Goal: Transaction & Acquisition: Obtain resource

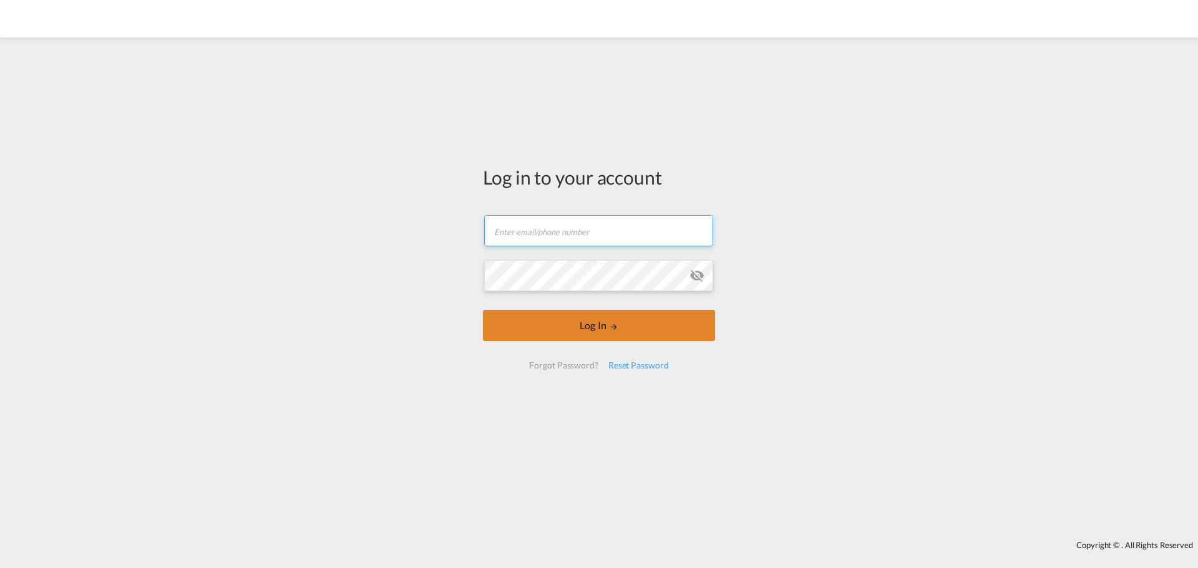
type input "[EMAIL_ADDRESS][DOMAIN_NAME]"
drag, startPoint x: 613, startPoint y: 327, endPoint x: 601, endPoint y: 330, distance: 12.3
click at [613, 327] on md-icon "LOGIN" at bounding box center [614, 327] width 9 height 9
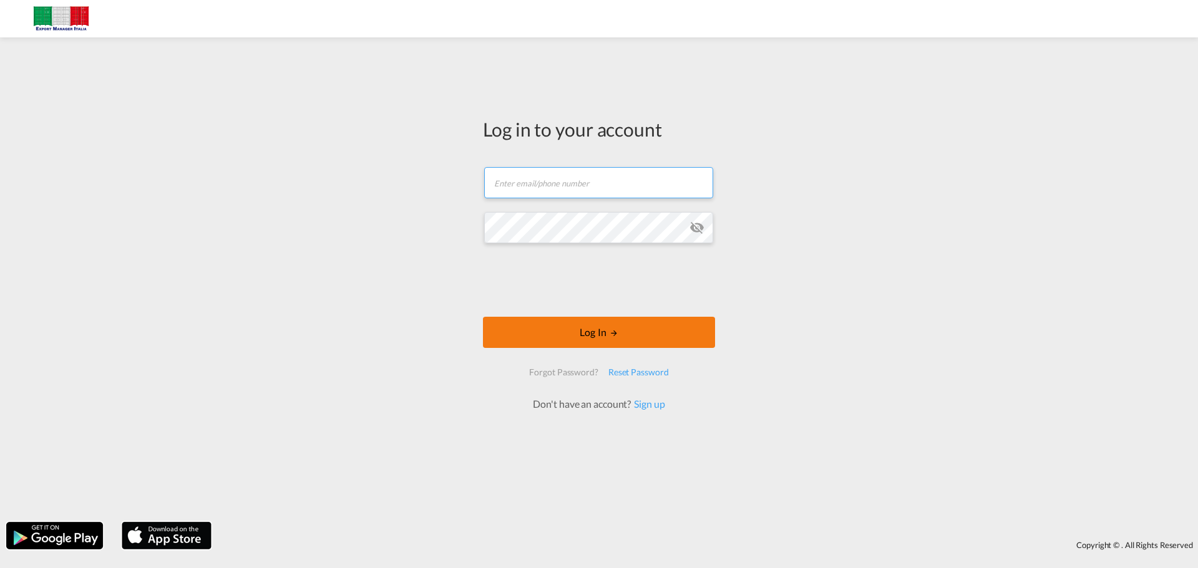
type input "[EMAIL_ADDRESS][DOMAIN_NAME]"
click at [596, 337] on button "Log In" at bounding box center [599, 332] width 232 height 31
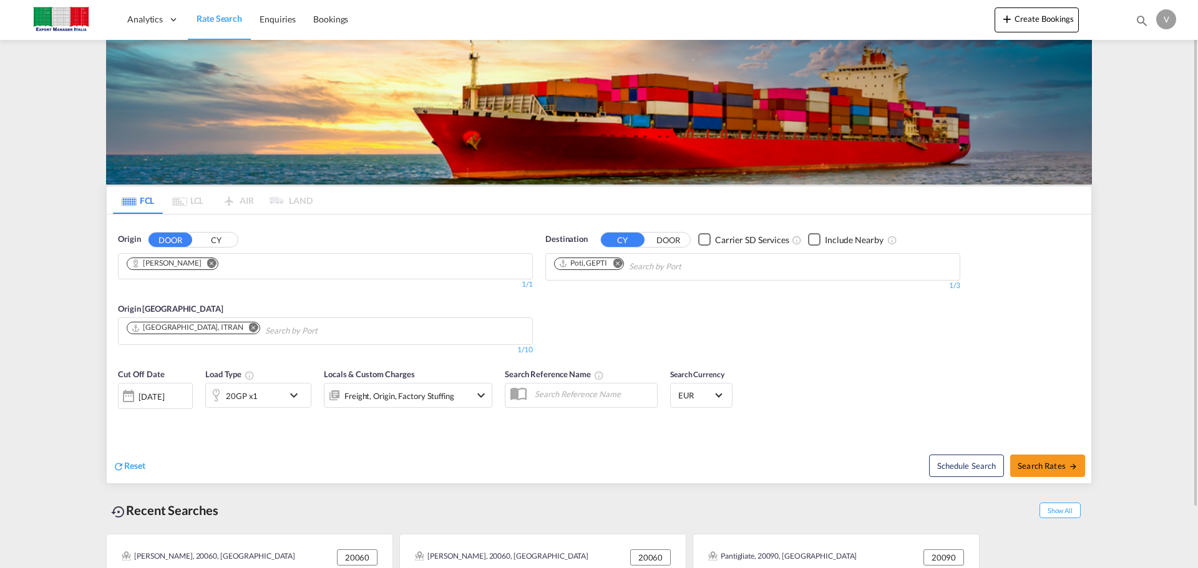
click at [618, 262] on md-icon "Remove" at bounding box center [617, 262] width 9 height 9
click at [601, 271] on input "Chips input." at bounding box center [613, 267] width 119 height 20
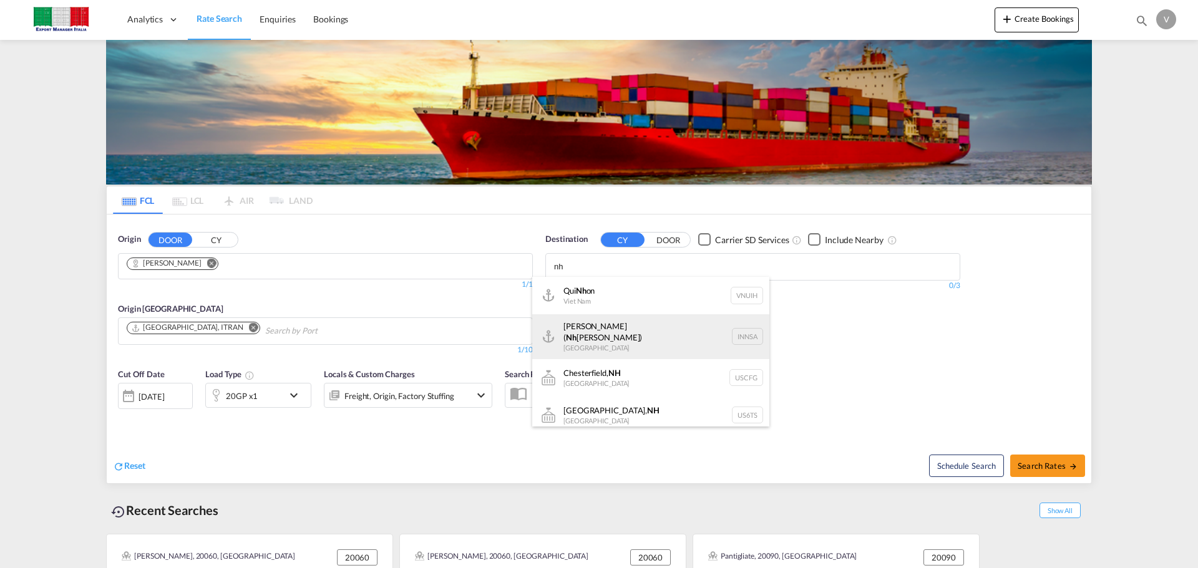
type input "nh"
click at [648, 334] on div "[PERSON_NAME] ( Nh [PERSON_NAME]) [GEOGRAPHIC_DATA] [GEOGRAPHIC_DATA]" at bounding box center [650, 336] width 237 height 45
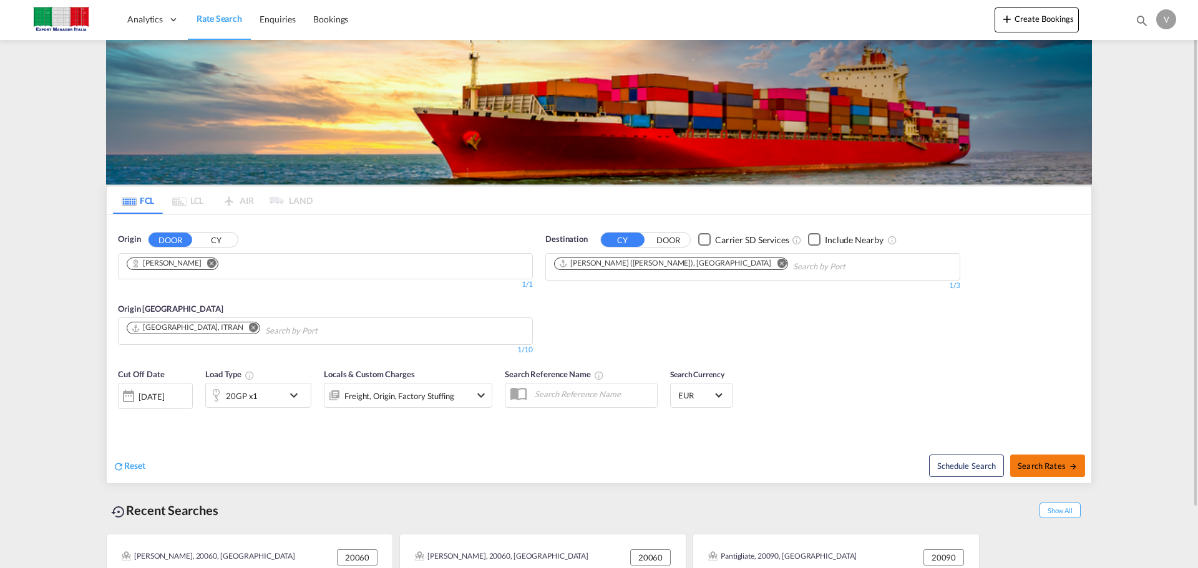
click at [1040, 465] on span "Search Rates" at bounding box center [1048, 466] width 60 height 10
type input "[PERSON_NAME] to INNSA / [DATE]"
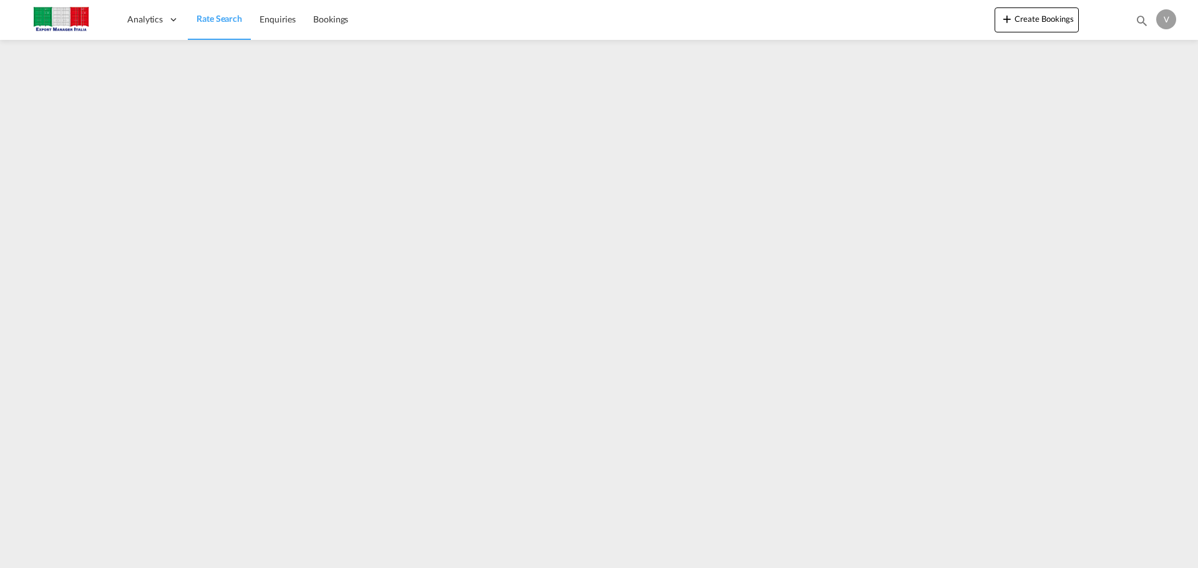
click at [1142, 20] on md-icon "icon-magnify" at bounding box center [1142, 21] width 14 height 14
